Goal: Check status: Check status

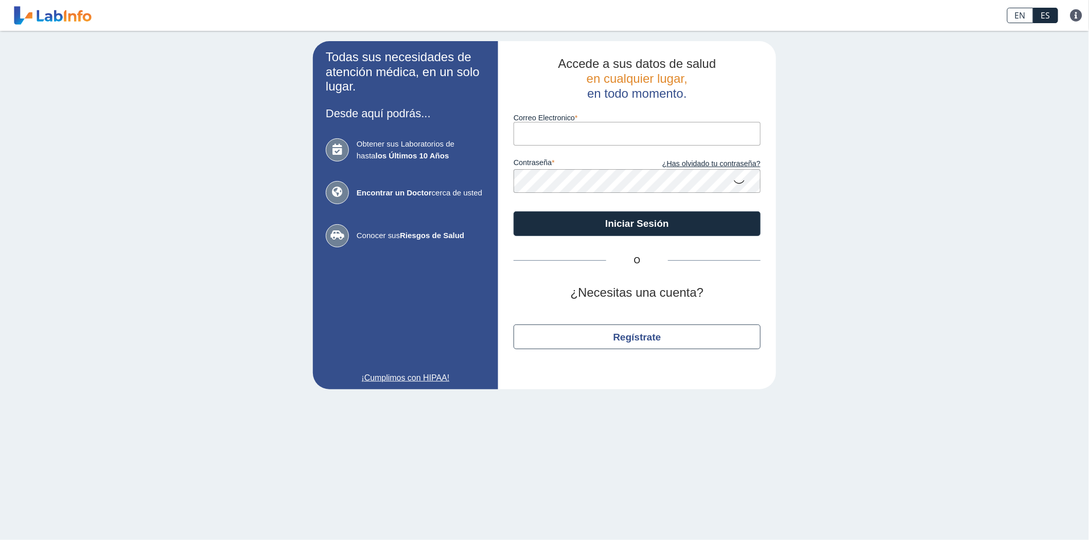
click at [600, 128] on input "Correo Electronico" at bounding box center [636, 133] width 247 height 23
type input "[EMAIL_ADDRESS][DOMAIN_NAME]"
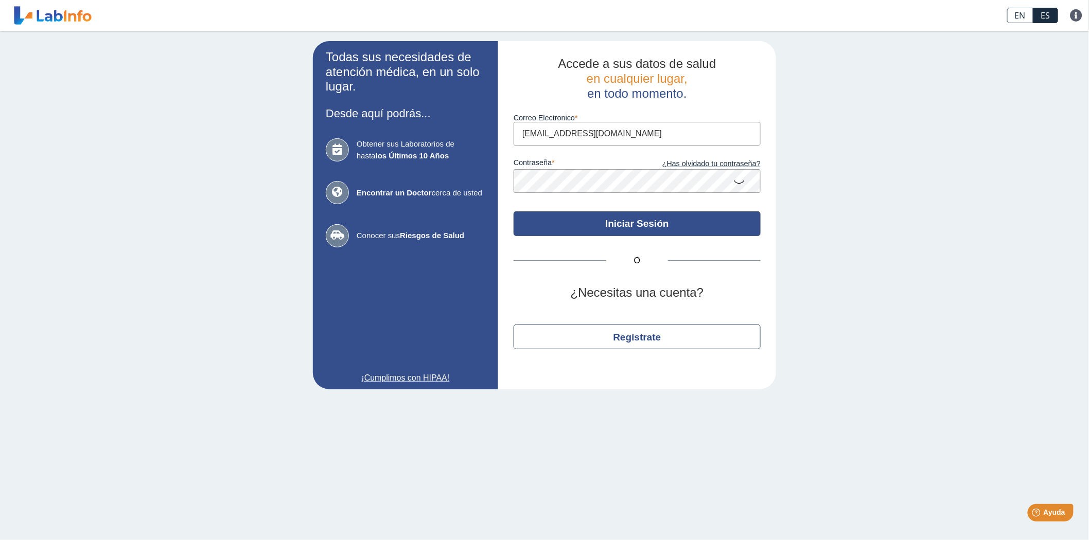
click at [626, 224] on button "Iniciar Sesión" at bounding box center [636, 223] width 247 height 25
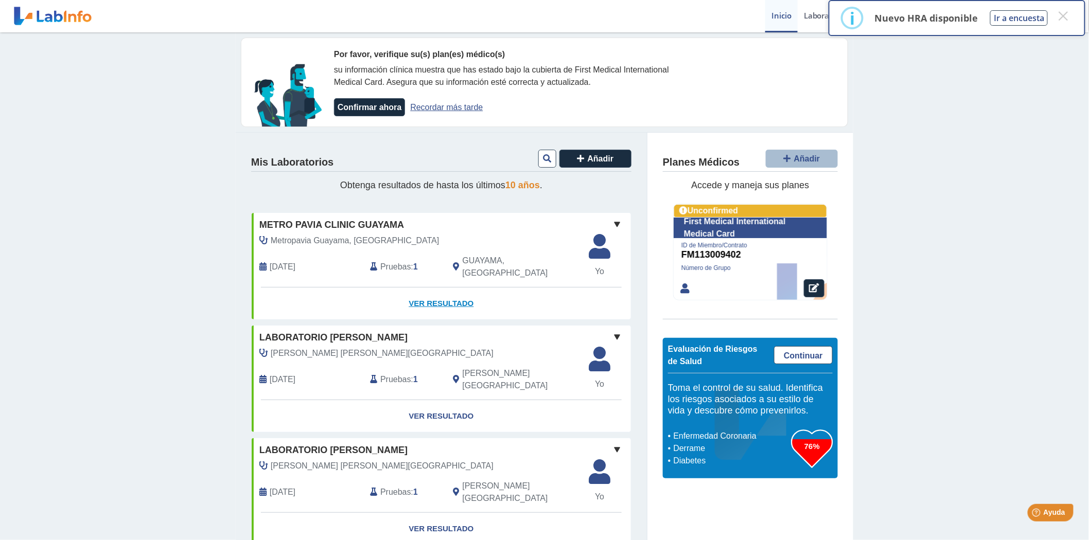
click at [414, 296] on link "Ver Resultado" at bounding box center [441, 304] width 379 height 32
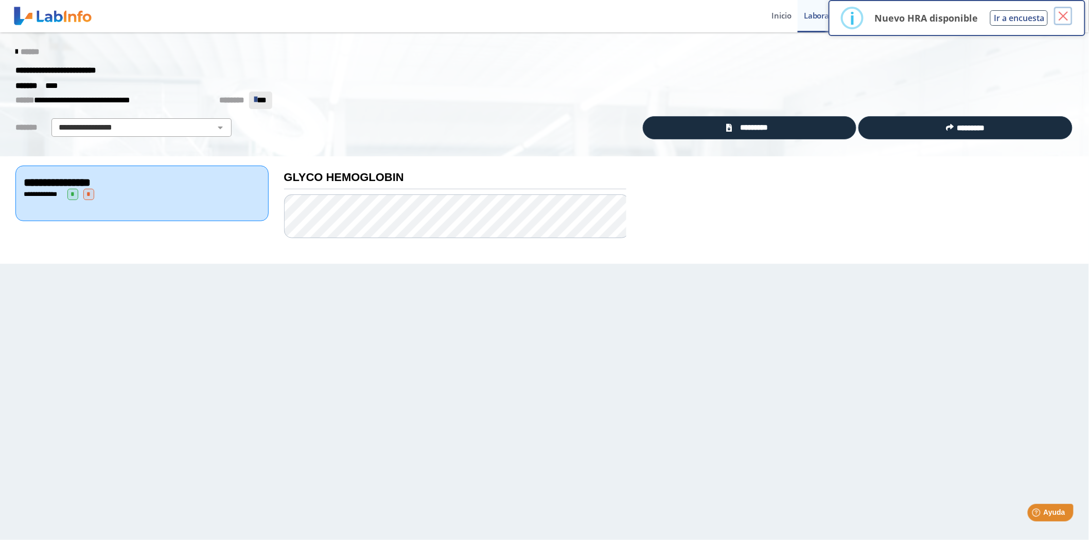
click at [1063, 17] on button "×" at bounding box center [1063, 16] width 19 height 19
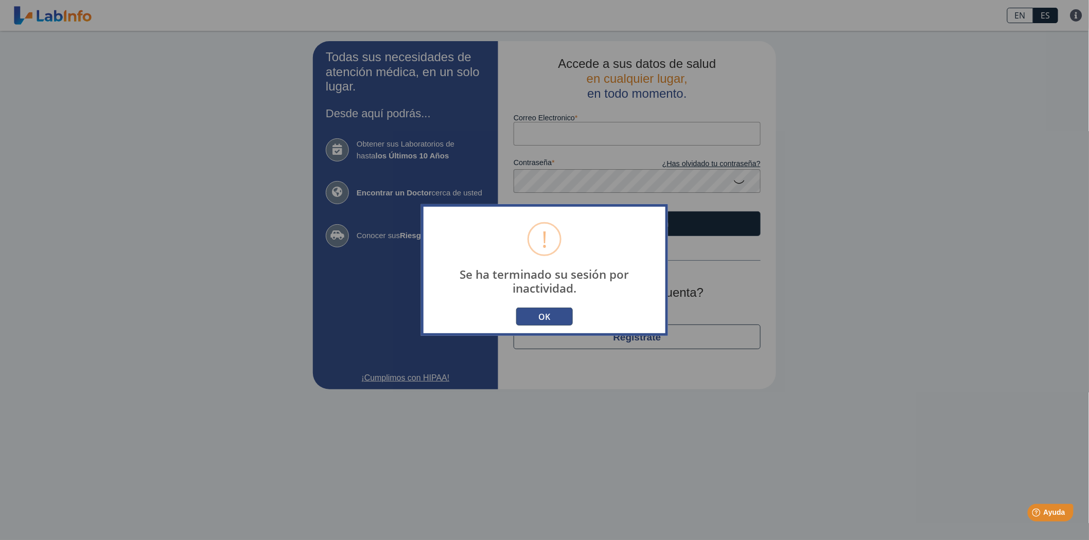
click at [532, 320] on button "OK" at bounding box center [544, 317] width 57 height 18
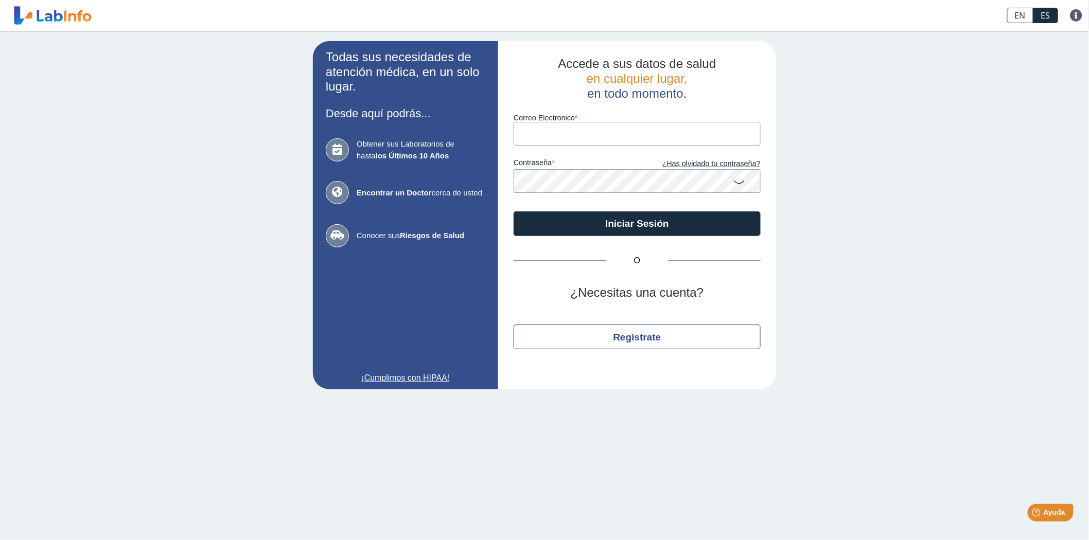
click at [546, 134] on input "Correo Electronico" at bounding box center [636, 133] width 247 height 23
type input "[EMAIL_ADDRESS][DOMAIN_NAME]"
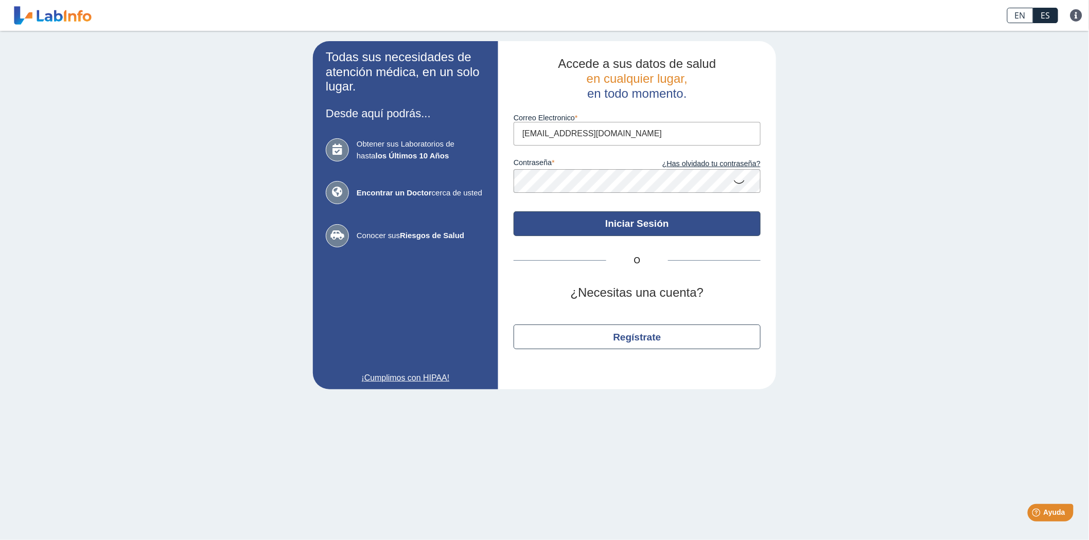
click at [620, 220] on button "Iniciar Sesión" at bounding box center [636, 223] width 247 height 25
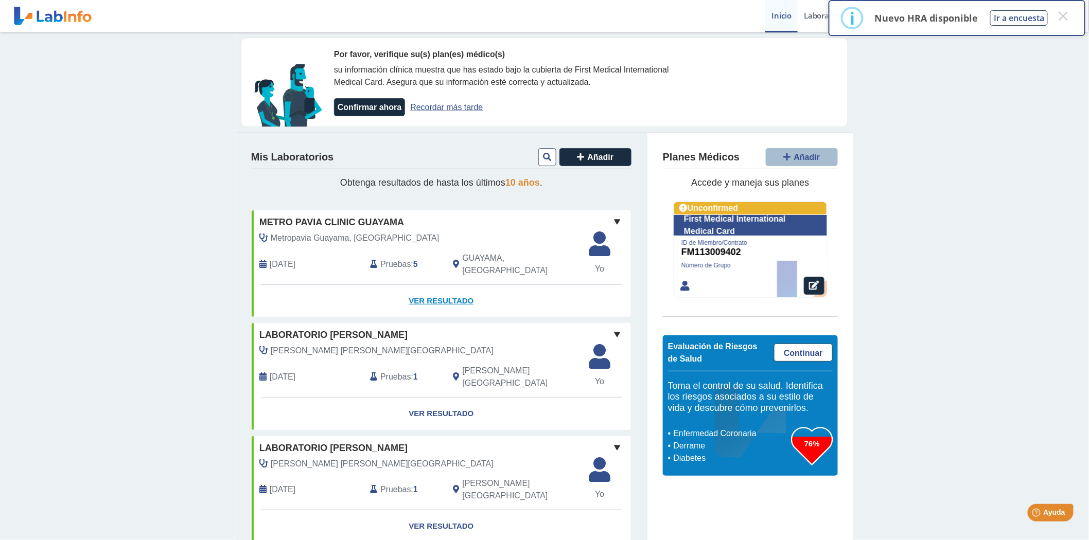
click at [443, 291] on link "Ver Resultado" at bounding box center [441, 301] width 379 height 32
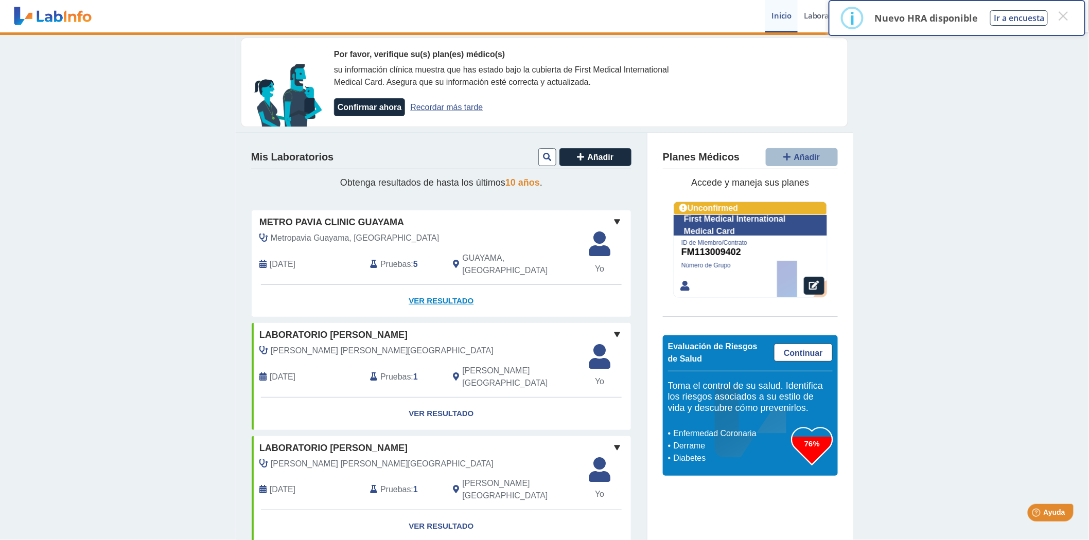
click at [421, 290] on link "Ver Resultado" at bounding box center [441, 301] width 379 height 32
click at [448, 291] on link "Ver Resultado" at bounding box center [441, 301] width 379 height 32
click at [1067, 13] on button "×" at bounding box center [1063, 16] width 19 height 19
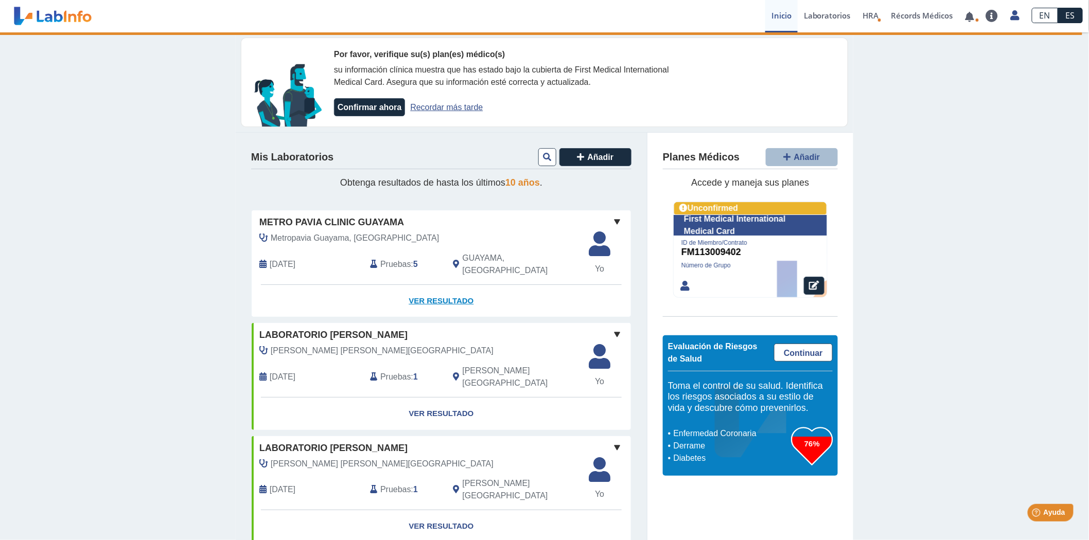
click at [436, 291] on link "Ver Resultado" at bounding box center [441, 301] width 379 height 32
click at [331, 218] on span "Metro Pavia Clinic Guayama" at bounding box center [331, 223] width 145 height 14
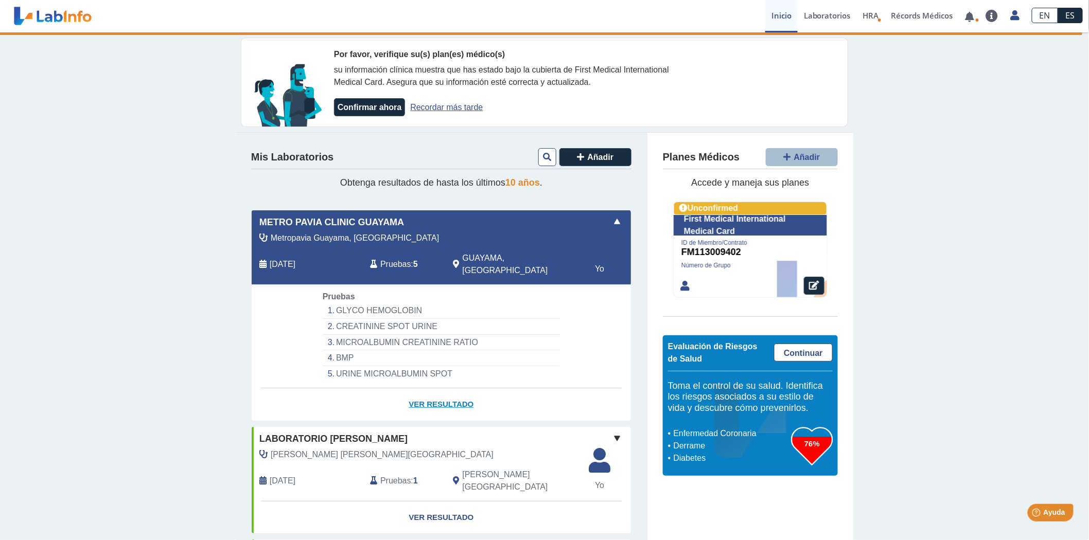
click at [431, 392] on link "Ver Resultado" at bounding box center [441, 404] width 379 height 32
click at [808, 76] on div at bounding box center [774, 68] width 128 height 40
click at [1012, 17] on icon at bounding box center [1014, 15] width 9 height 8
click at [978, 45] on link "Perfil" at bounding box center [967, 47] width 116 height 31
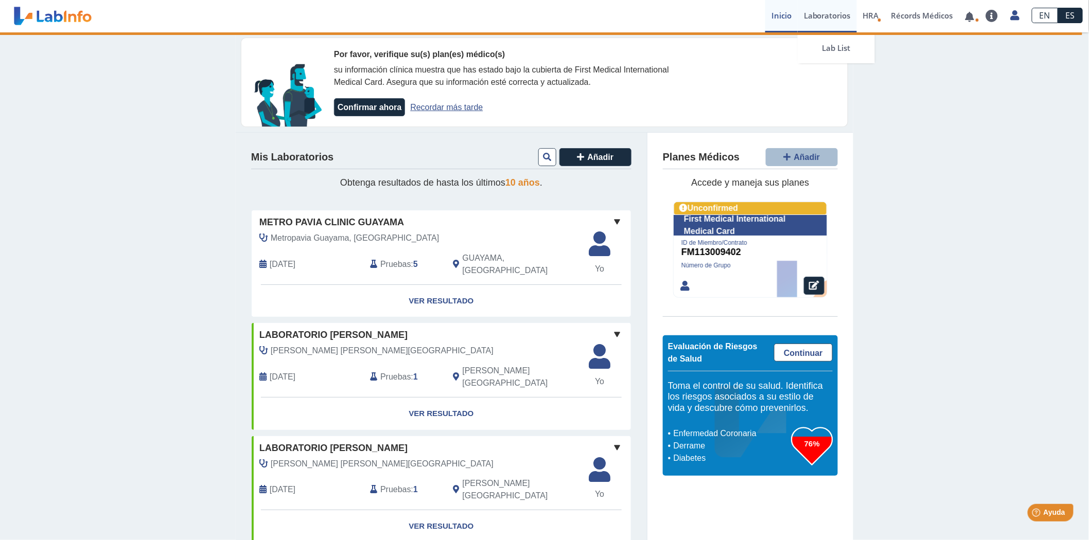
click at [825, 12] on link "Laboratorios" at bounding box center [826, 16] width 59 height 32
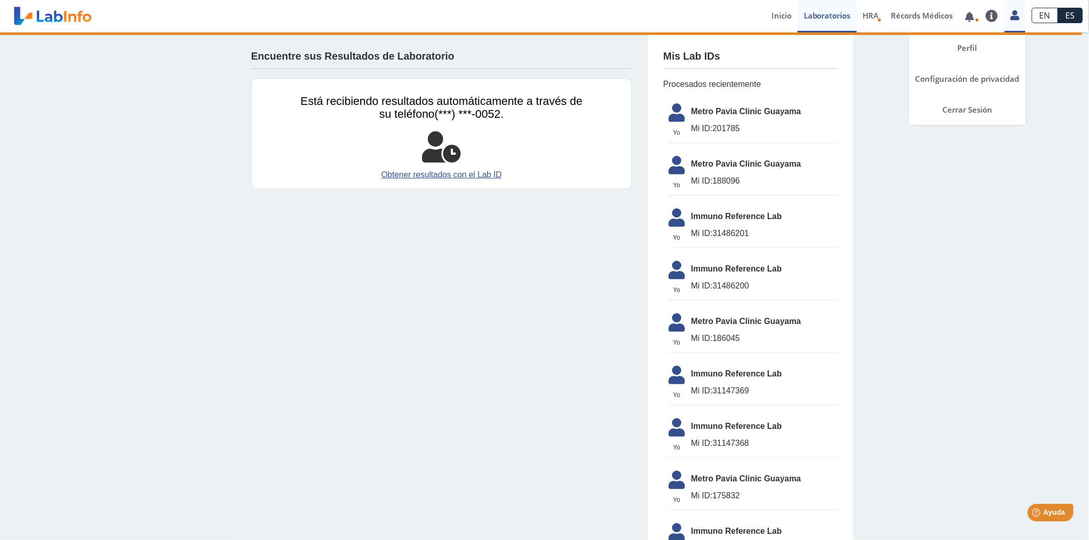
click at [1016, 16] on icon at bounding box center [1014, 15] width 9 height 8
click at [976, 112] on link "Cerrar Sesión" at bounding box center [967, 109] width 116 height 31
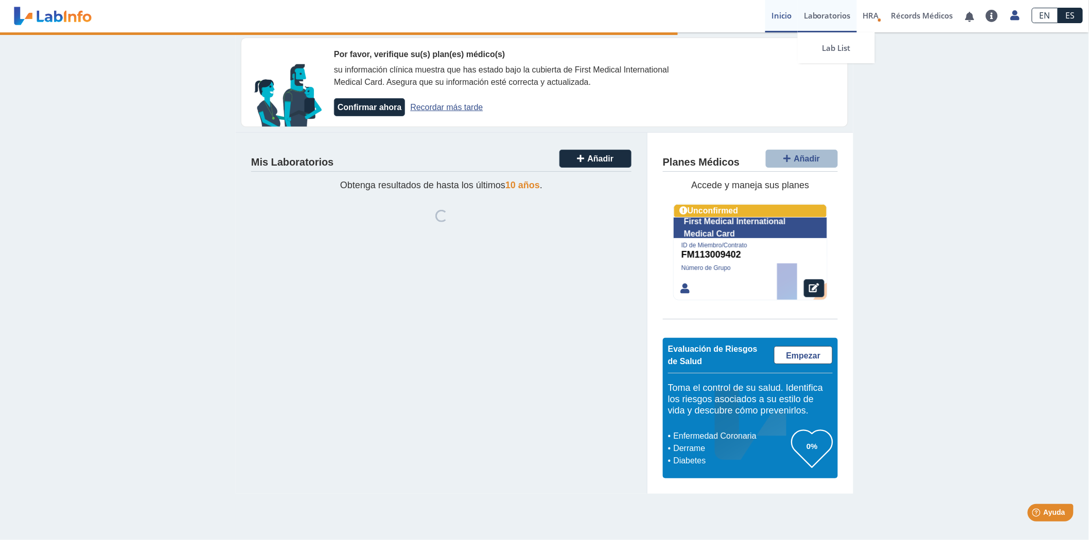
click at [820, 18] on link "Laboratorios" at bounding box center [826, 16] width 59 height 32
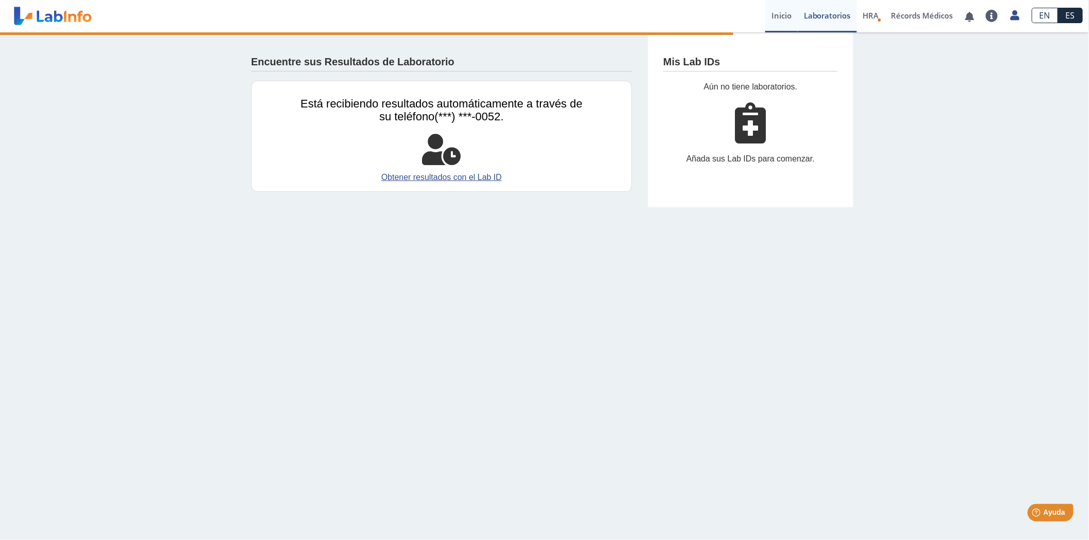
click at [786, 13] on link "Inicio" at bounding box center [781, 16] width 32 height 32
